Goal: Task Accomplishment & Management: Complete application form

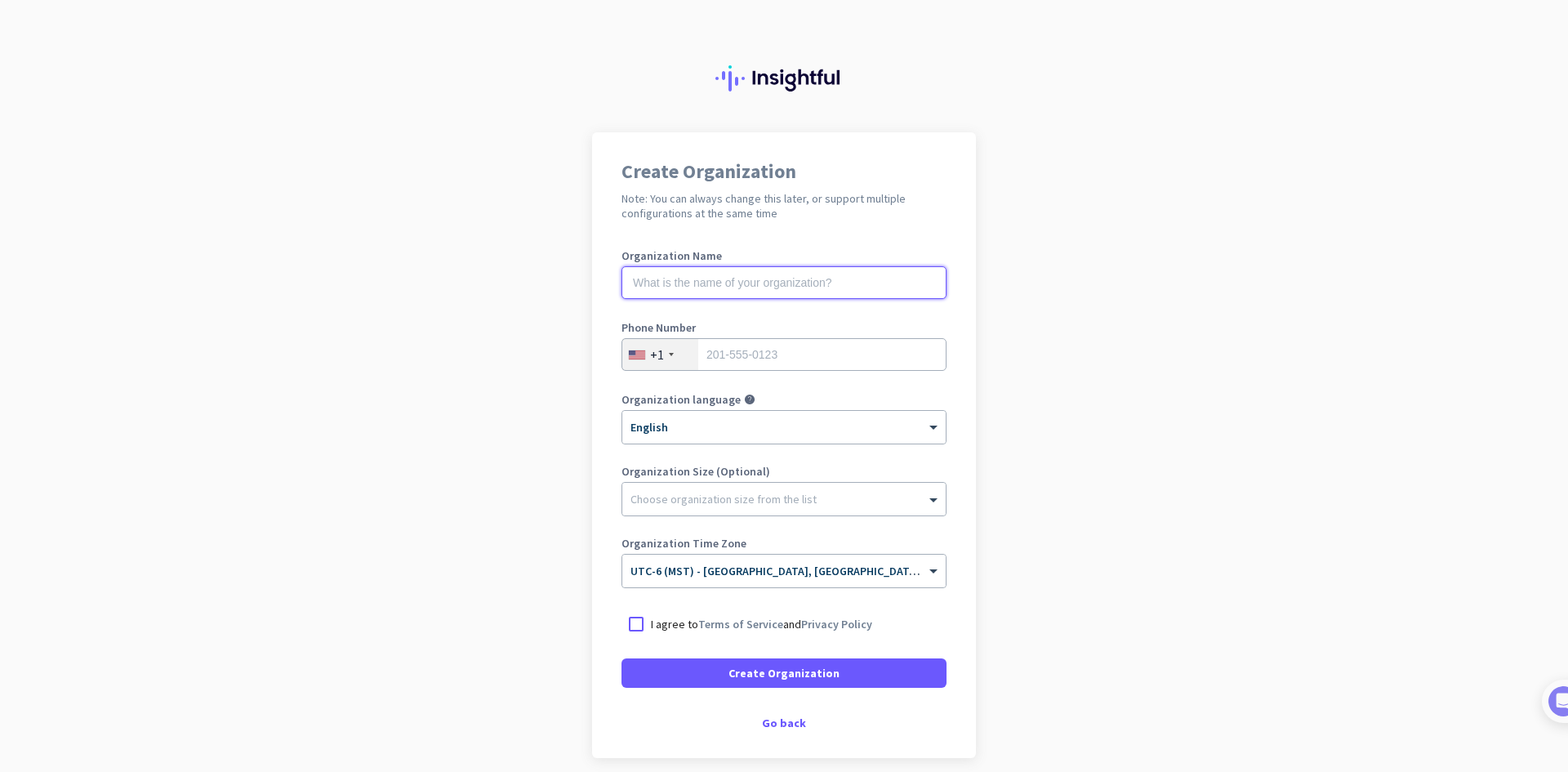
click at [808, 278] on input "text" at bounding box center [783, 282] width 325 height 33
type input "Mercor"
type input "7204224896"
click at [975, 401] on app-onboarding-organization "Create Organization Note: You can always change this later, or support multiple…" at bounding box center [784, 486] width 1568 height 707
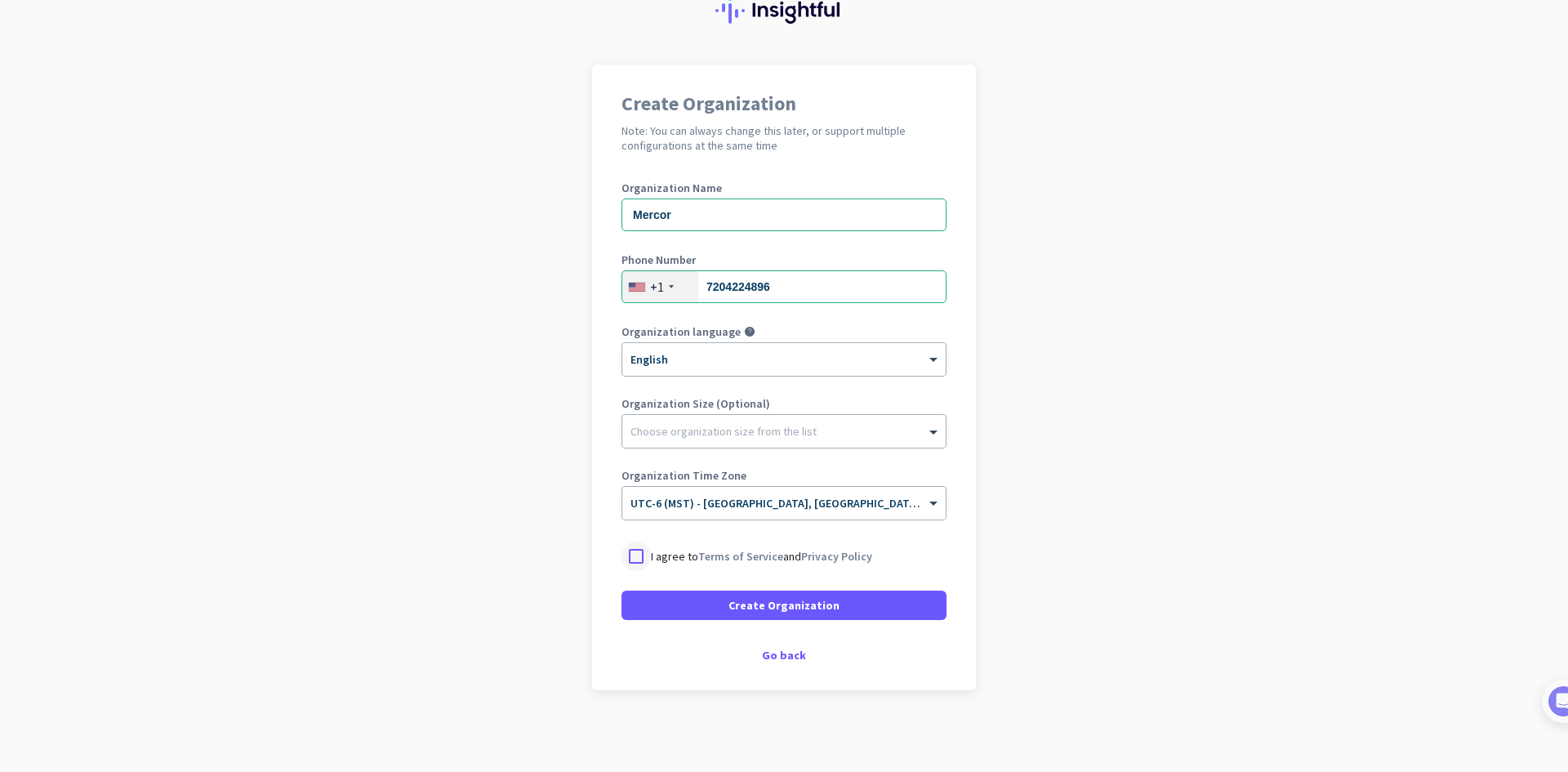
click at [625, 557] on div at bounding box center [636, 556] width 29 height 29
click at [771, 608] on span "Create Organization" at bounding box center [784, 605] width 111 height 16
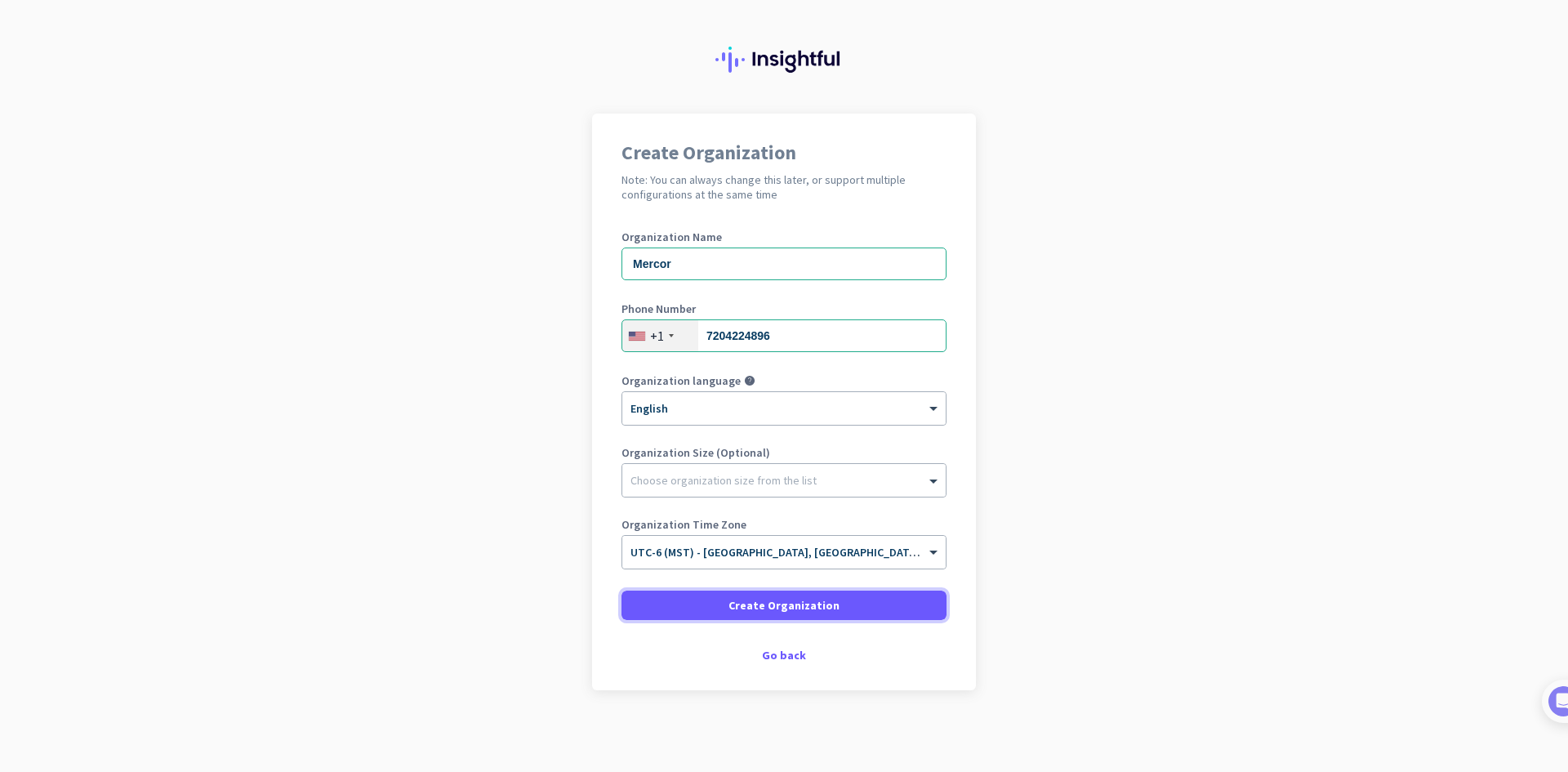
scroll to position [19, 0]
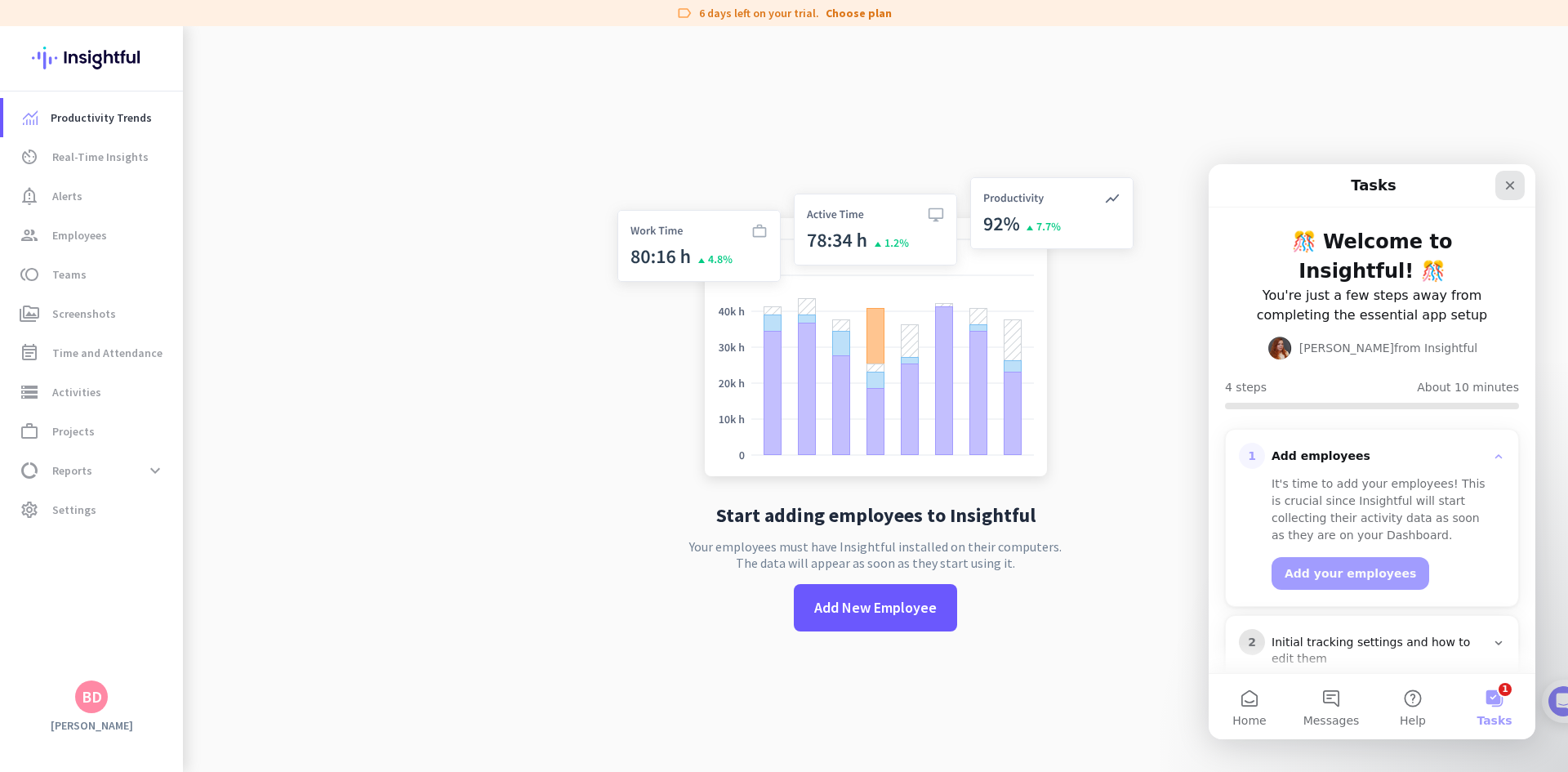
click at [1513, 188] on icon "Close" at bounding box center [1510, 185] width 9 height 9
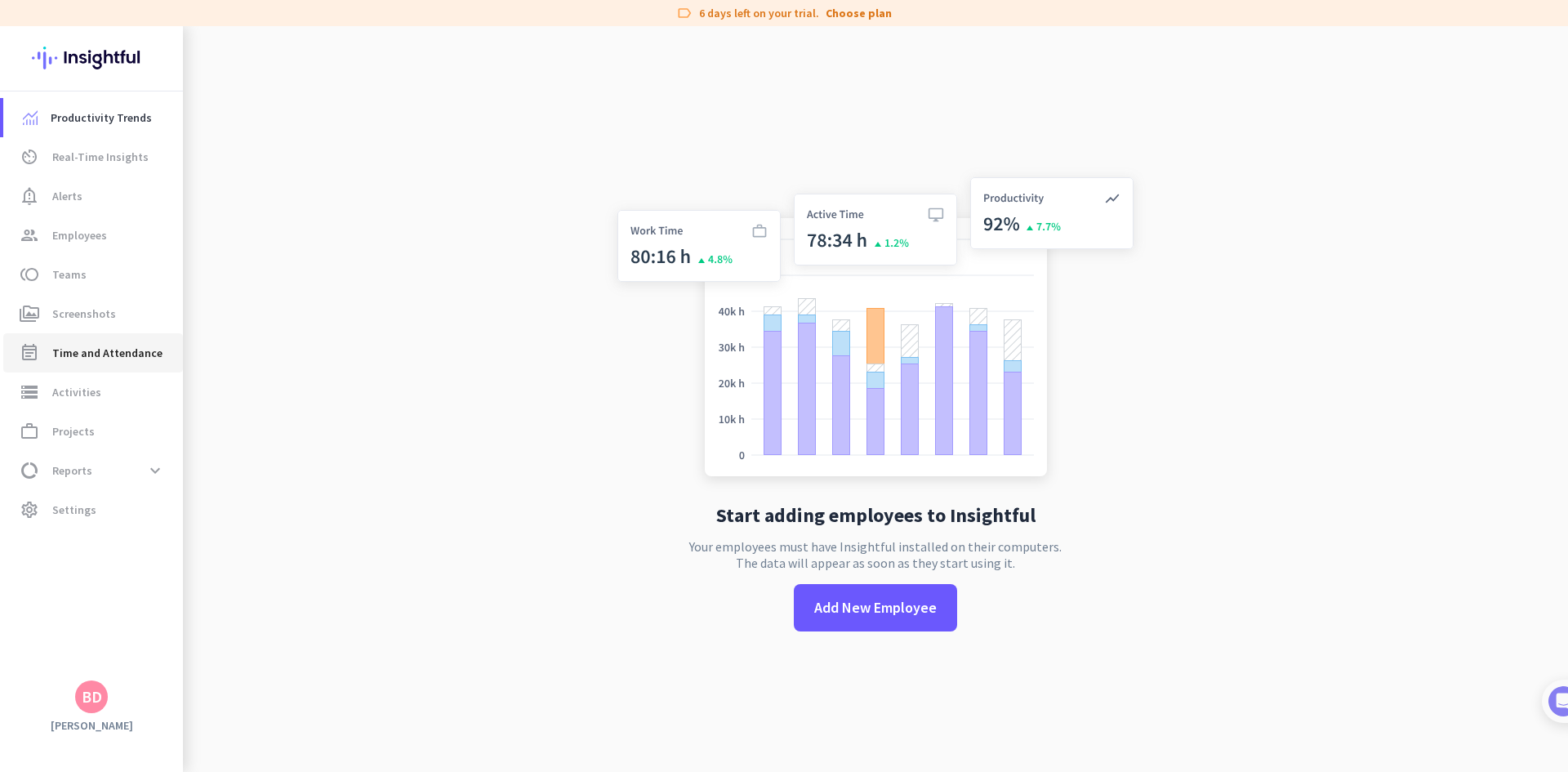
click at [128, 347] on span "Time and Attendance" at bounding box center [107, 353] width 110 height 20
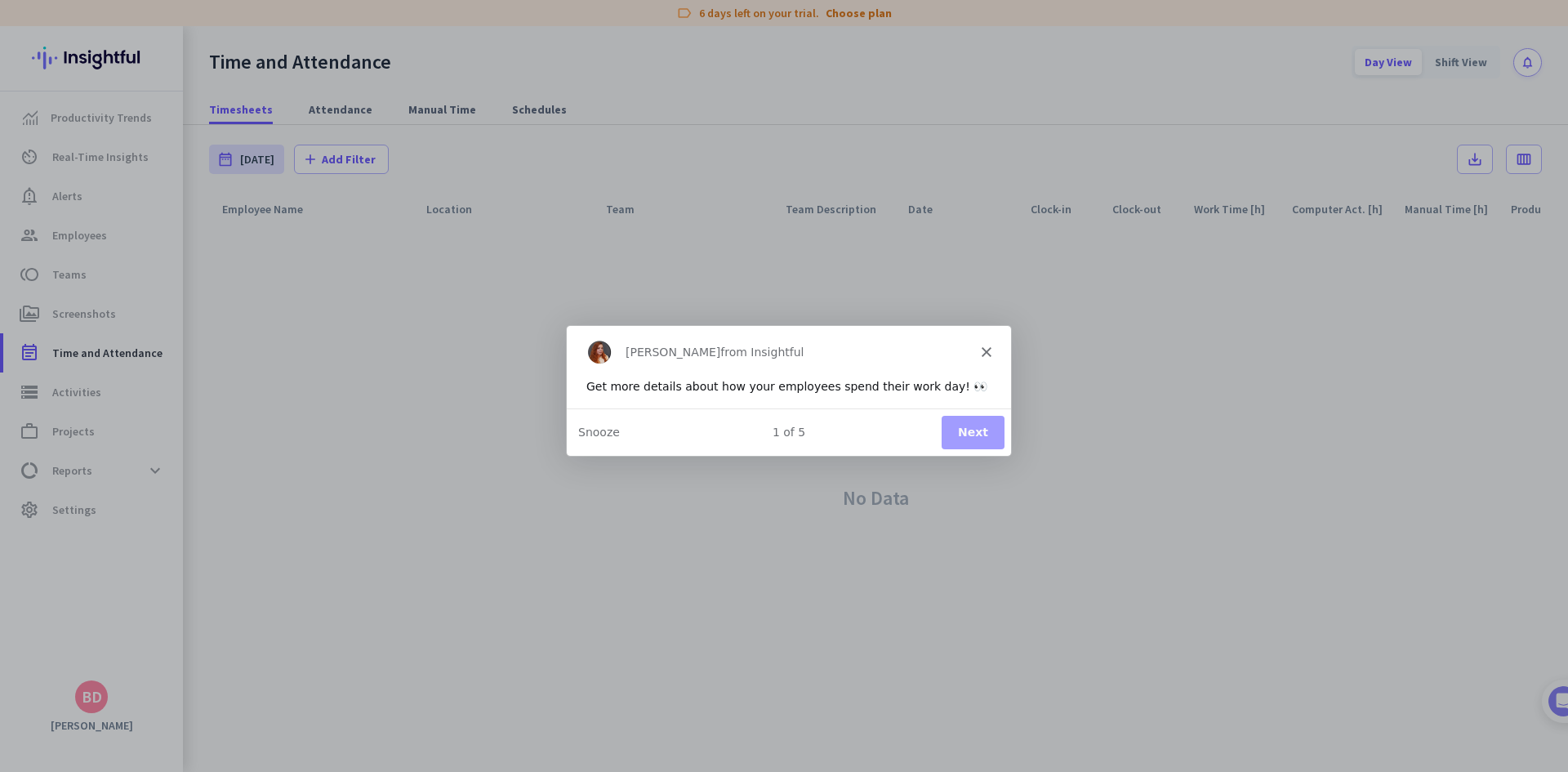
click at [962, 424] on button "Next" at bounding box center [972, 431] width 63 height 34
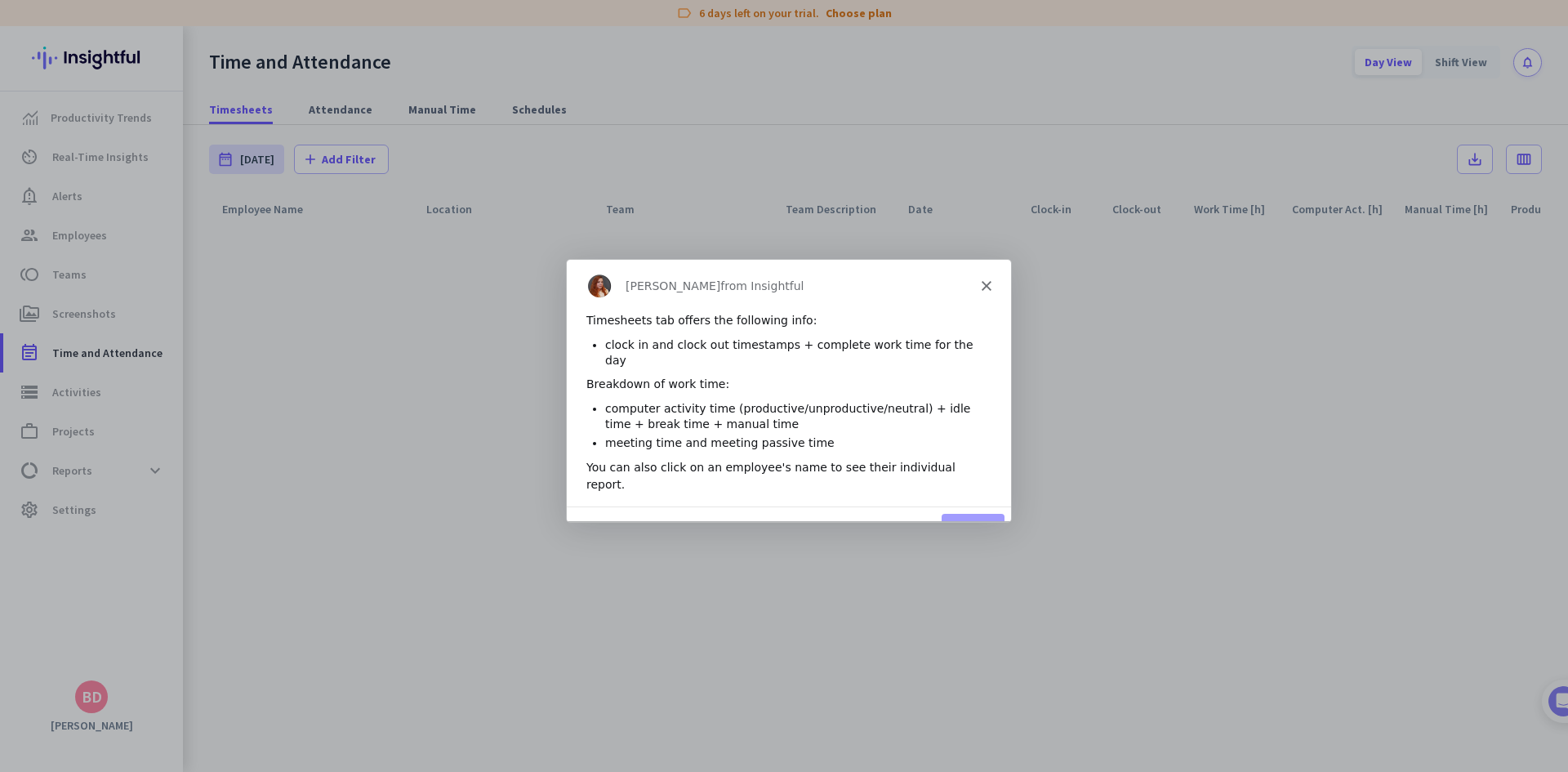
click at [969, 513] on button "Next" at bounding box center [972, 529] width 63 height 34
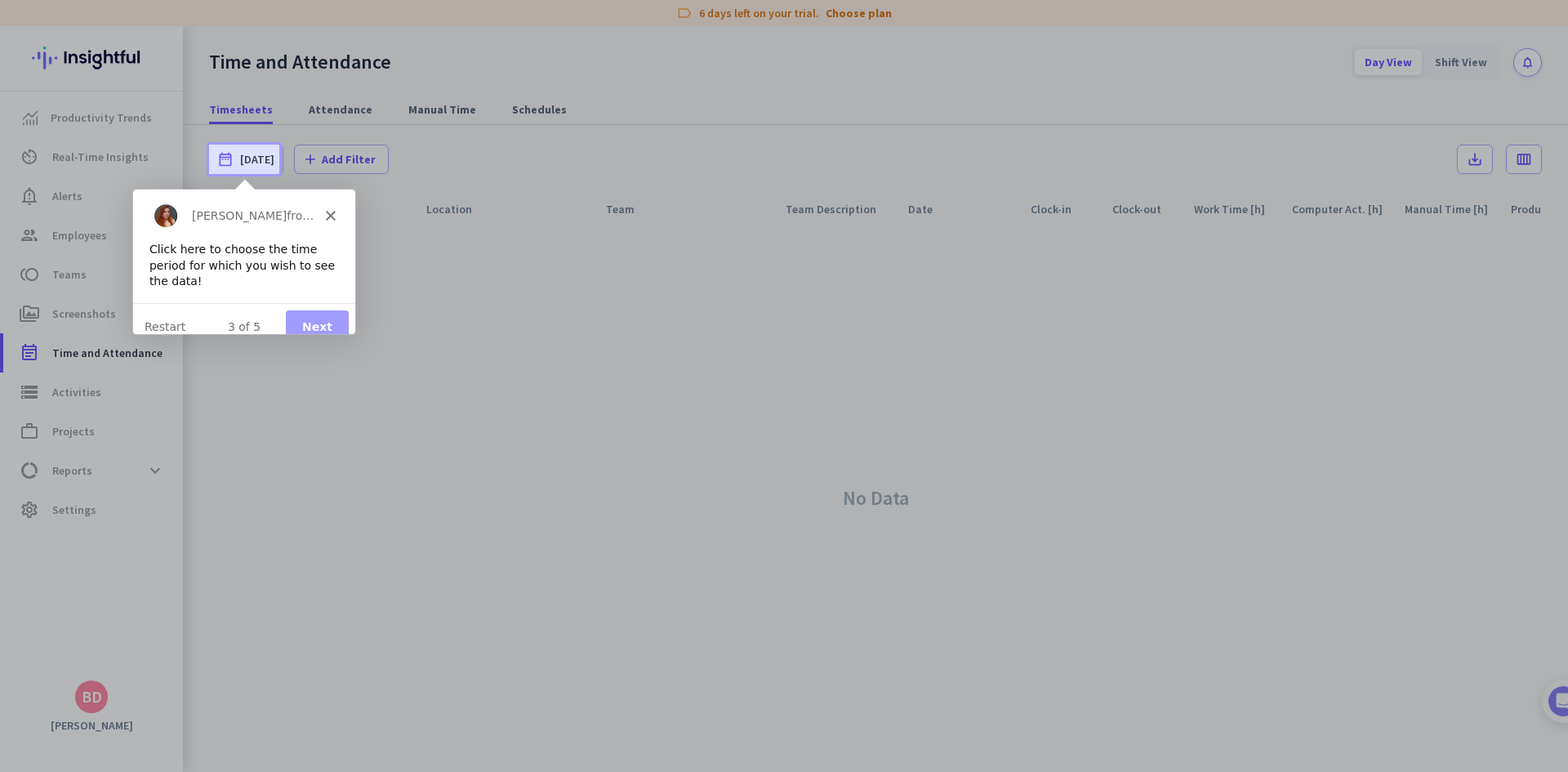
click at [314, 309] on button "Next" at bounding box center [316, 326] width 63 height 34
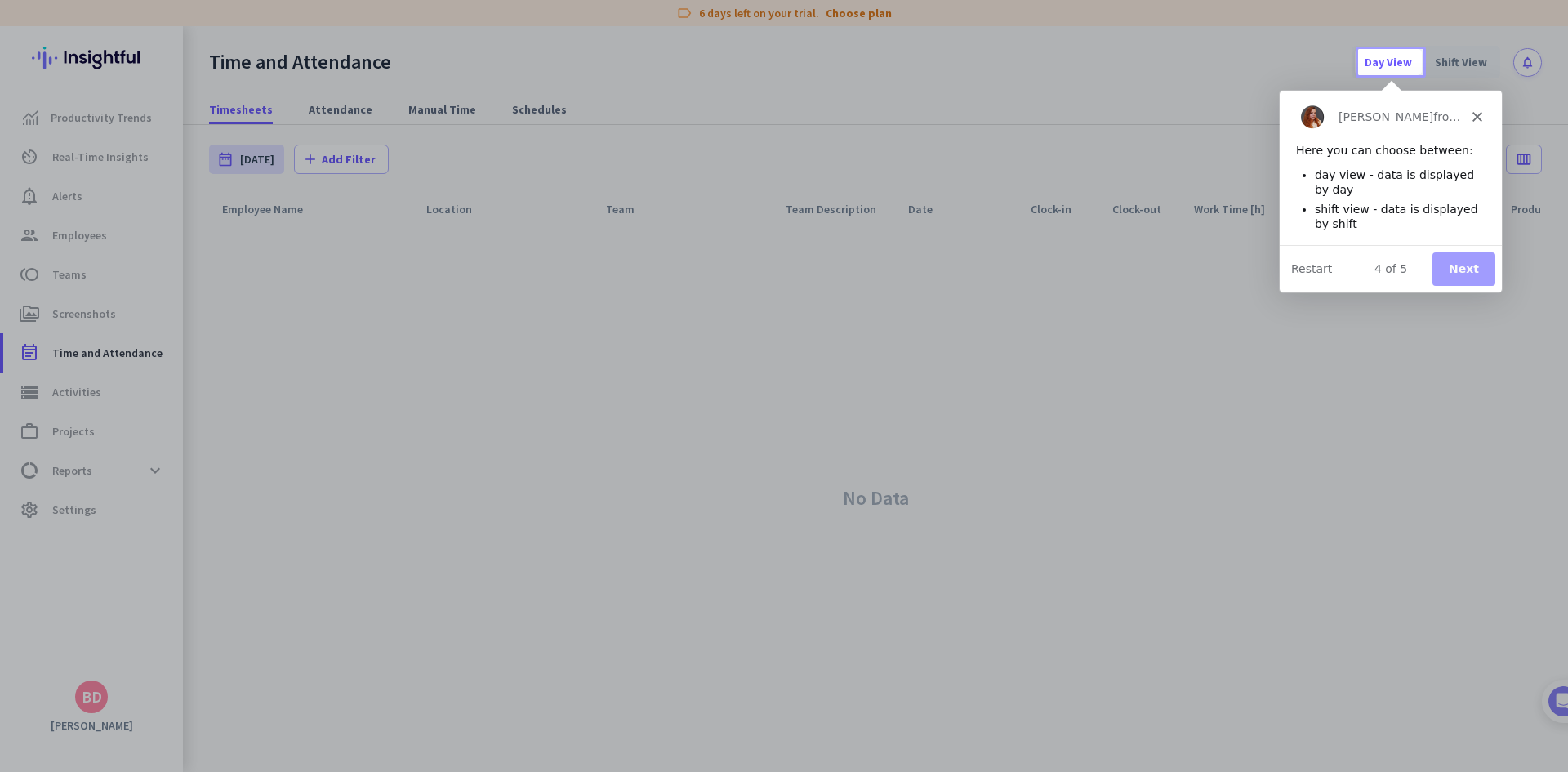
click at [1455, 264] on button "Next" at bounding box center [1463, 268] width 63 height 34
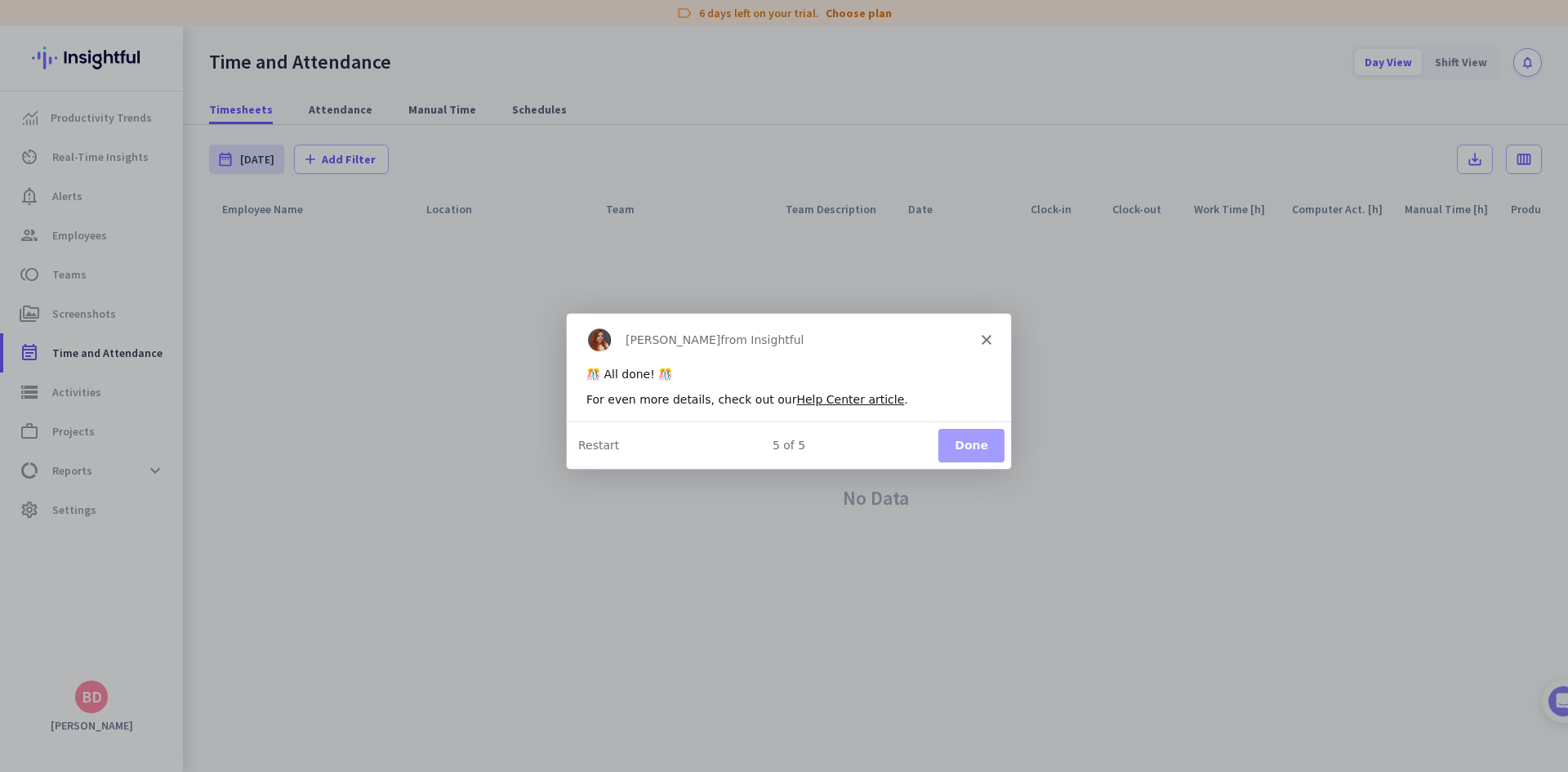
click at [973, 438] on button "Done" at bounding box center [970, 444] width 66 height 34
